Goal: Find specific page/section: Find specific page/section

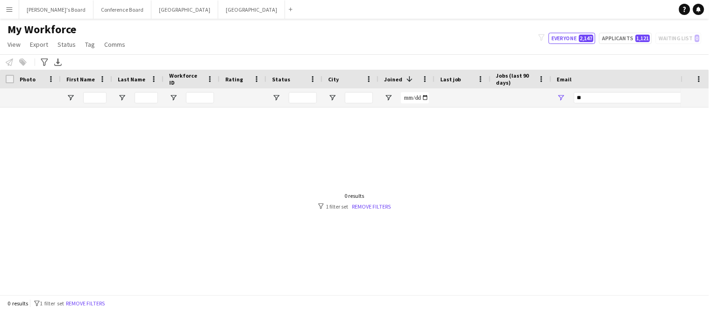
type input "*"
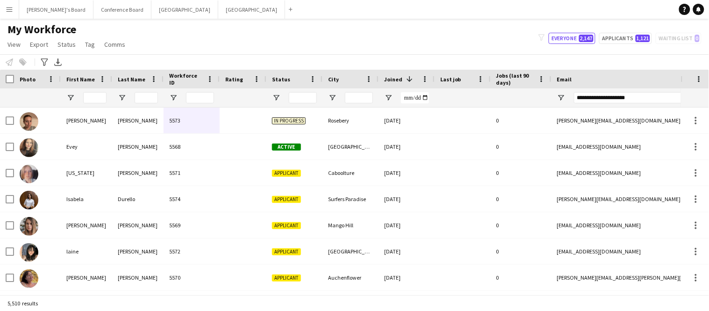
type input "**********"
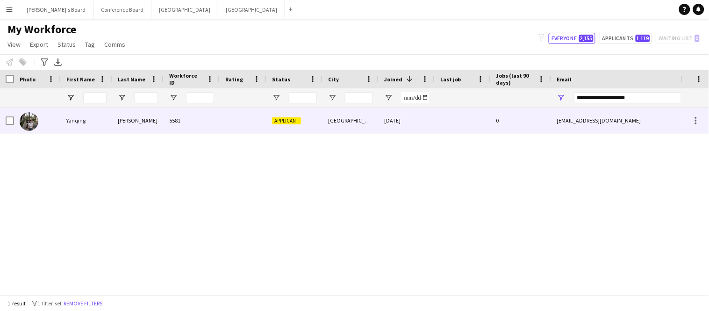
click at [560, 122] on div "[EMAIL_ADDRESS][DOMAIN_NAME]" at bounding box center [644, 120] width 187 height 26
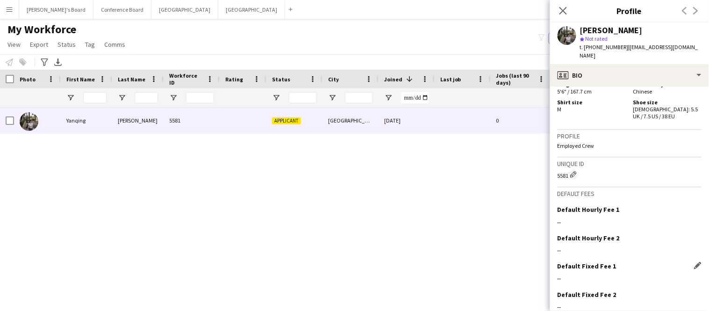
scroll to position [469, 0]
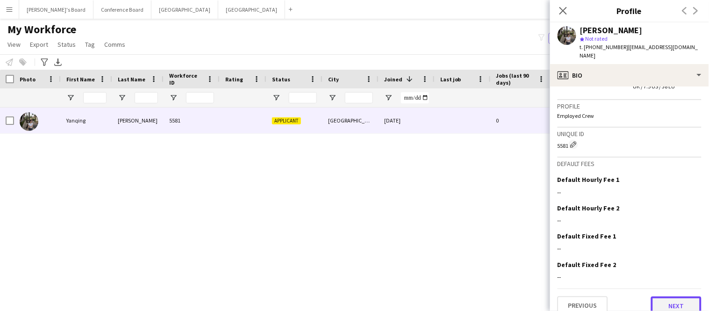
click at [678, 296] on button "Next" at bounding box center [676, 305] width 50 height 19
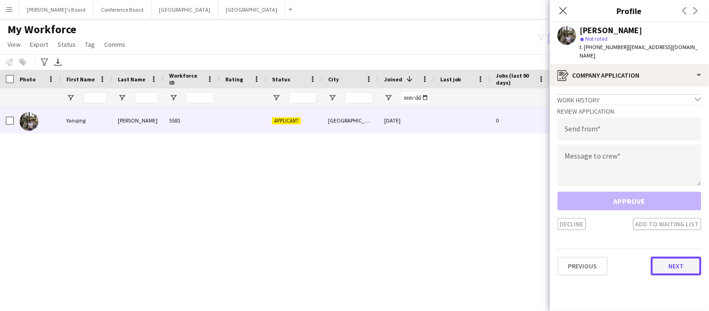
click at [674, 256] on button "Next" at bounding box center [676, 265] width 50 height 19
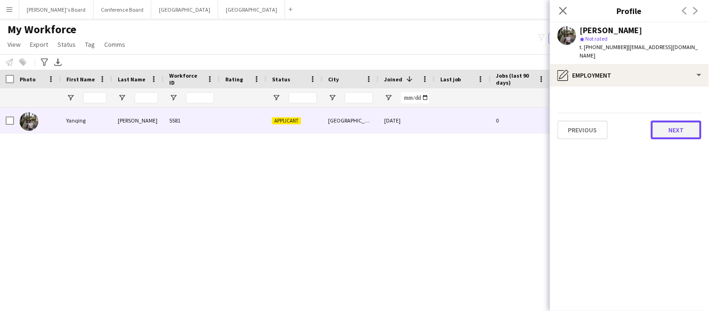
click at [677, 121] on button "Next" at bounding box center [676, 130] width 50 height 19
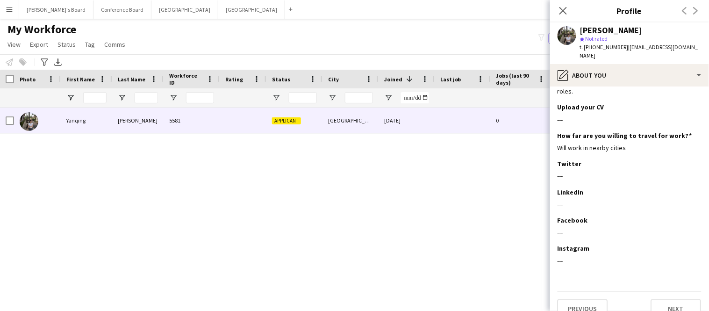
scroll to position [83, 0]
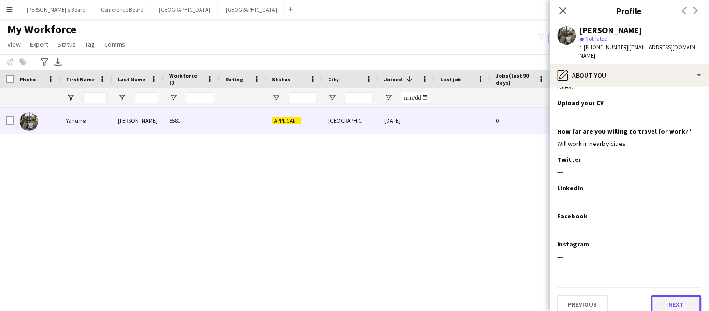
click at [685, 295] on button "Next" at bounding box center [676, 304] width 50 height 19
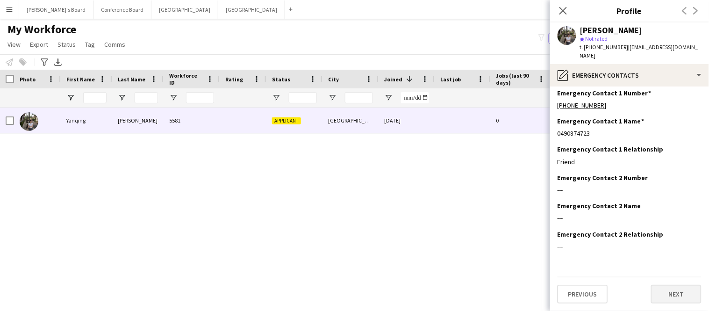
scroll to position [0, 0]
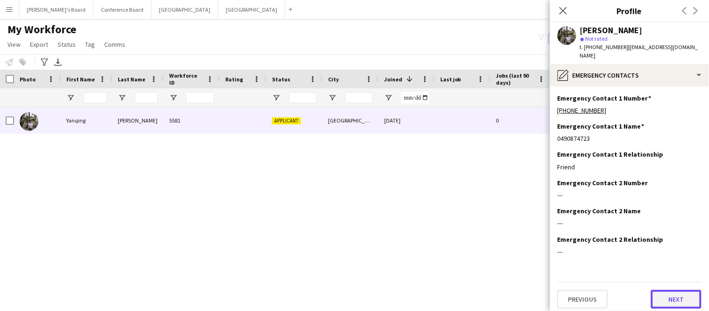
click at [685, 292] on button "Next" at bounding box center [676, 299] width 50 height 19
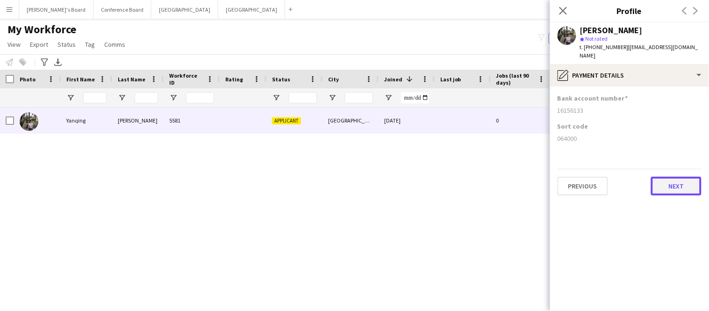
click at [657, 185] on button "Next" at bounding box center [676, 186] width 50 height 19
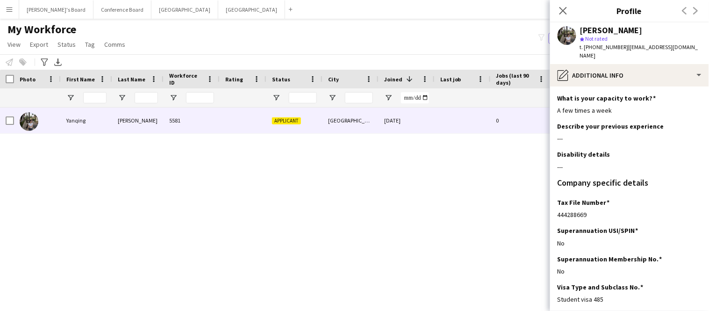
scroll to position [71, 0]
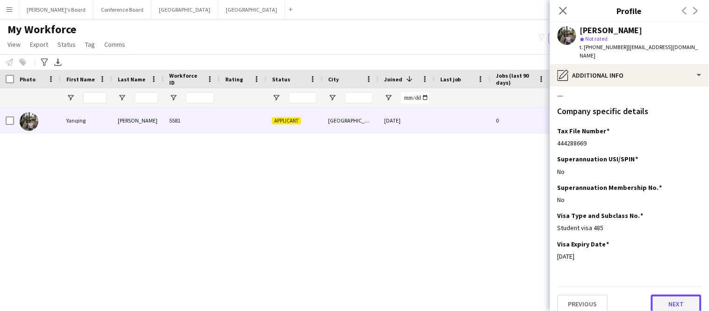
click at [665, 294] on button "Next" at bounding box center [676, 303] width 50 height 19
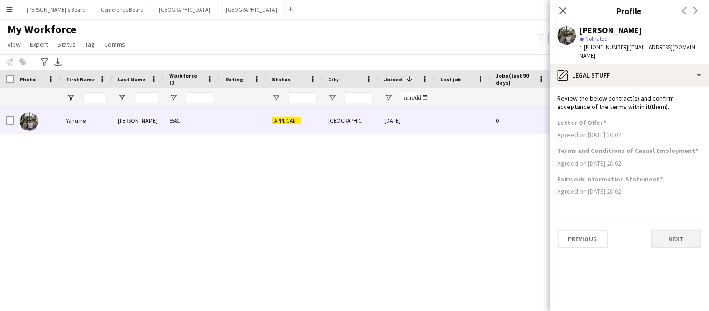
scroll to position [0, 0]
click at [662, 235] on button "Next" at bounding box center [676, 238] width 50 height 19
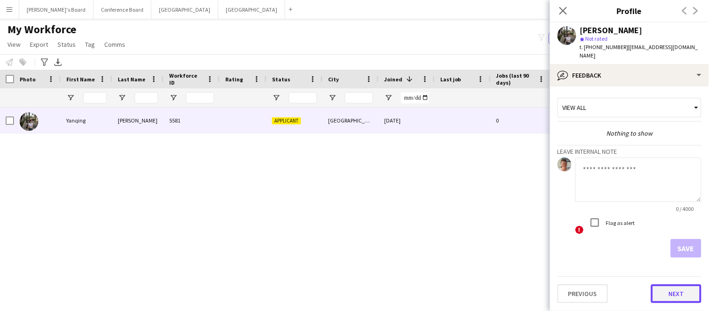
click at [661, 288] on button "Next" at bounding box center [676, 293] width 50 height 19
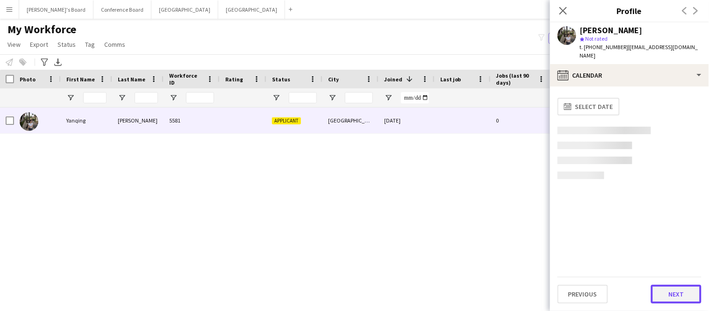
click at [661, 287] on button "Next" at bounding box center [676, 293] width 50 height 19
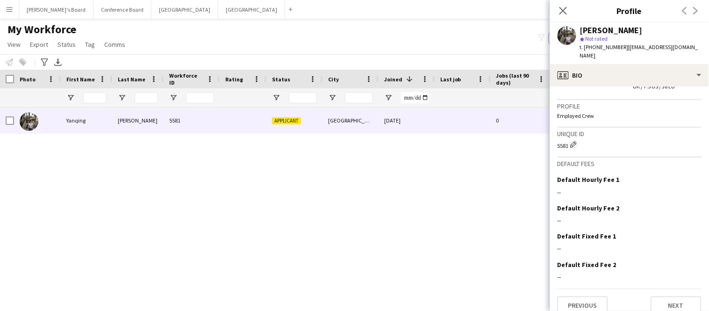
scroll to position [469, 0]
click at [671, 297] on button "Next" at bounding box center [676, 306] width 50 height 19
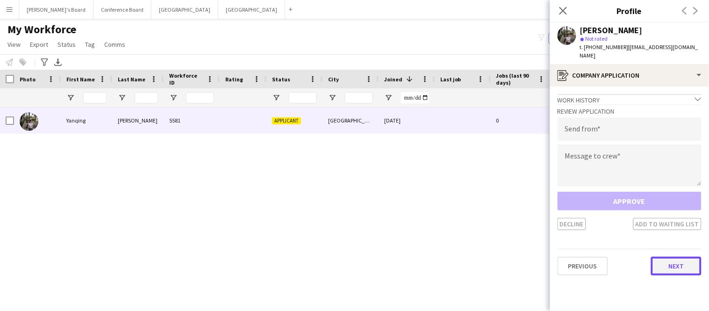
click at [664, 262] on button "Next" at bounding box center [676, 265] width 50 height 19
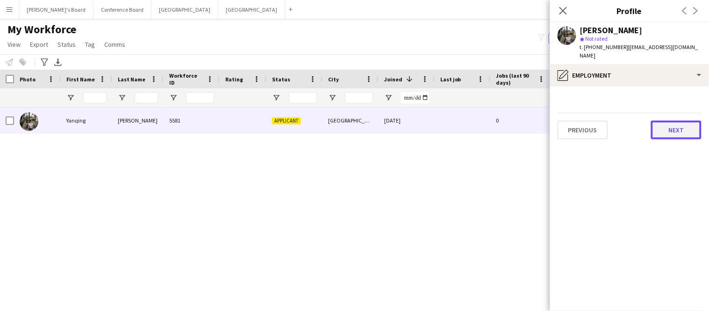
click at [660, 124] on button "Next" at bounding box center [676, 130] width 50 height 19
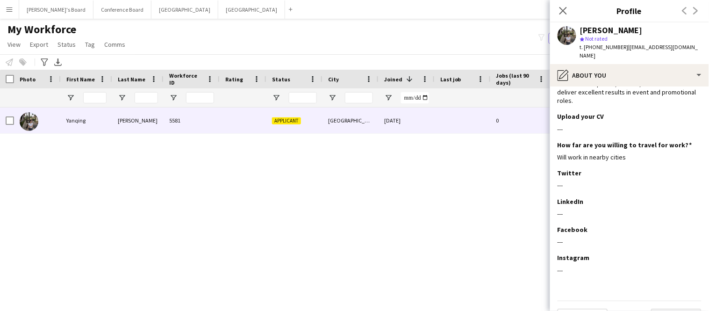
scroll to position [83, 0]
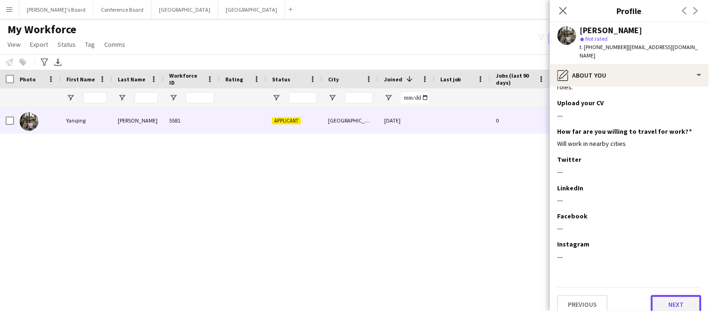
click at [661, 295] on button "Next" at bounding box center [676, 304] width 50 height 19
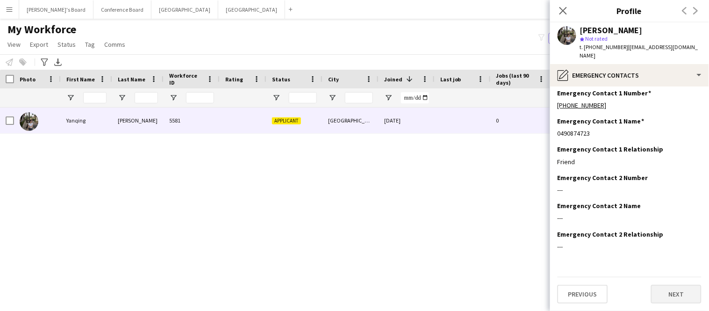
scroll to position [0, 0]
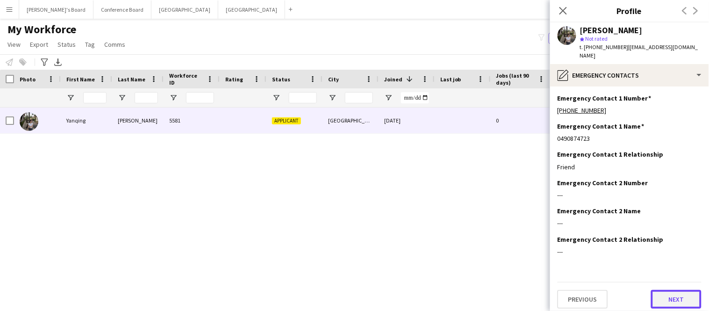
click at [661, 290] on button "Next" at bounding box center [676, 299] width 50 height 19
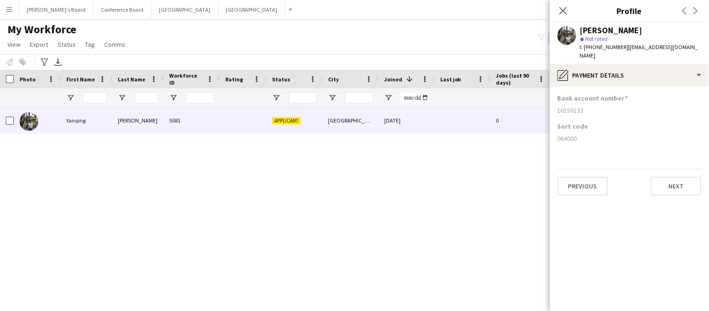
click at [663, 191] on app-section-data-types "Bank account number [FINANCIAL_ID] Sort code [FINANCIAL_ID] Previous Next" at bounding box center [629, 198] width 159 height 224
click at [662, 181] on button "Next" at bounding box center [676, 186] width 50 height 19
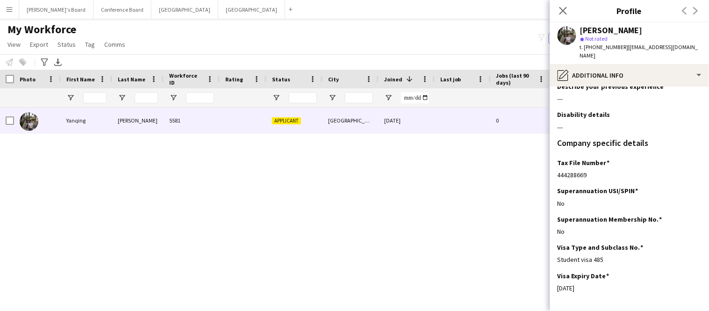
scroll to position [40, 0]
